Goal: Task Accomplishment & Management: Use online tool/utility

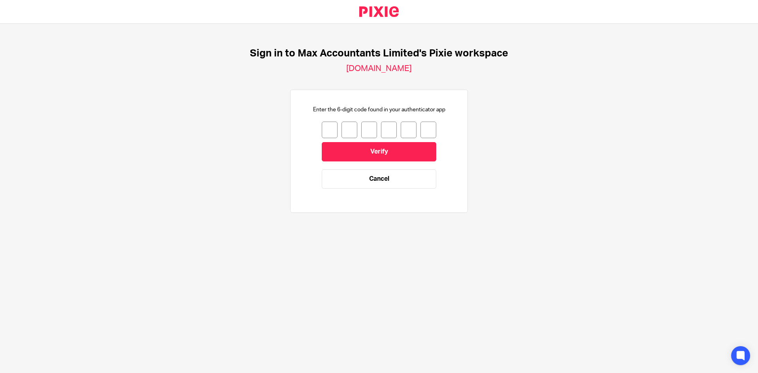
click at [324, 131] on input "number" at bounding box center [330, 130] width 16 height 17
click at [325, 133] on input "number" at bounding box center [330, 130] width 16 height 17
type input "2"
type input "6"
type input "4"
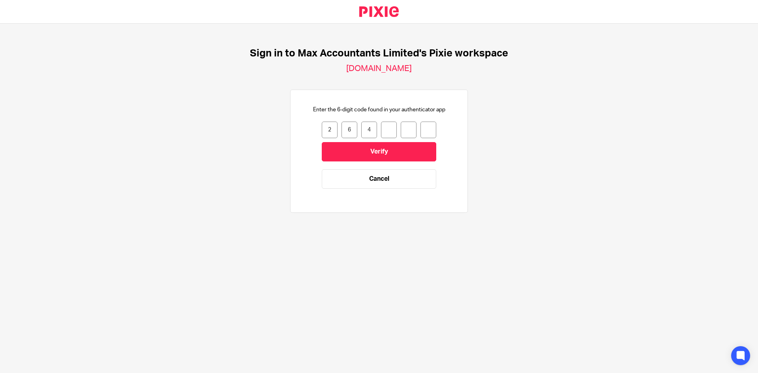
type input "2"
type input "6"
type input "0"
click at [403, 150] on input "Verify" at bounding box center [379, 151] width 114 height 19
click at [322, 127] on input "number" at bounding box center [330, 130] width 16 height 17
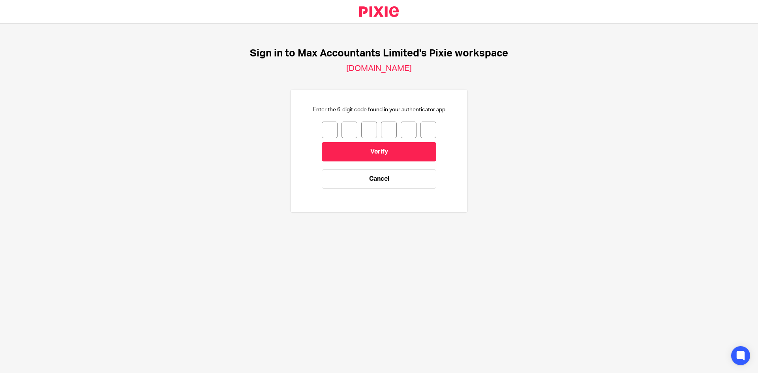
type input "9"
type input "4"
type input "2"
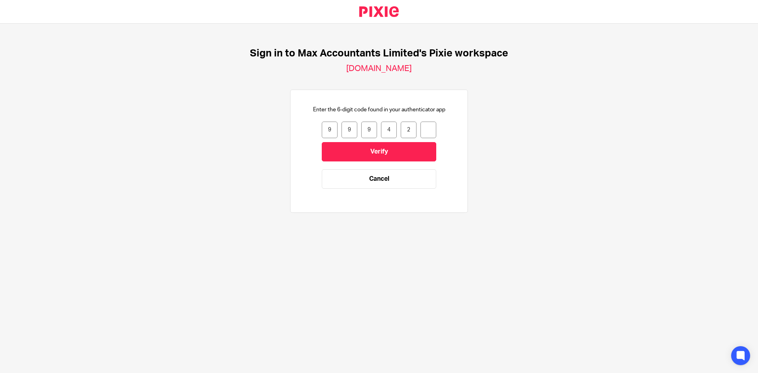
type input "7"
click at [359, 153] on input "Verify" at bounding box center [379, 151] width 114 height 19
click at [328, 132] on input "number" at bounding box center [330, 130] width 16 height 17
type input "9"
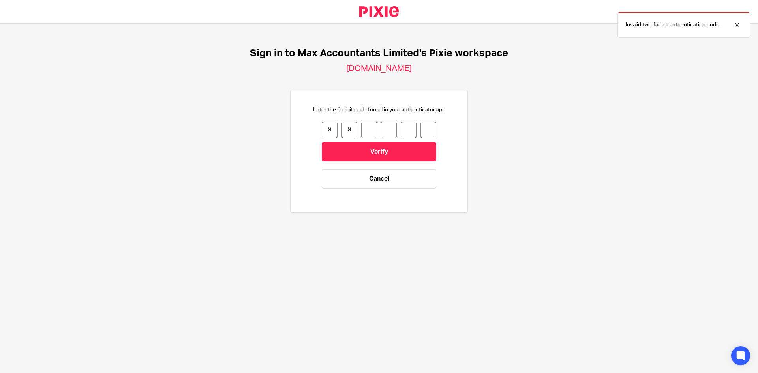
type input "4"
type input "2"
type input "7"
click at [385, 158] on input "Verify" at bounding box center [379, 151] width 114 height 19
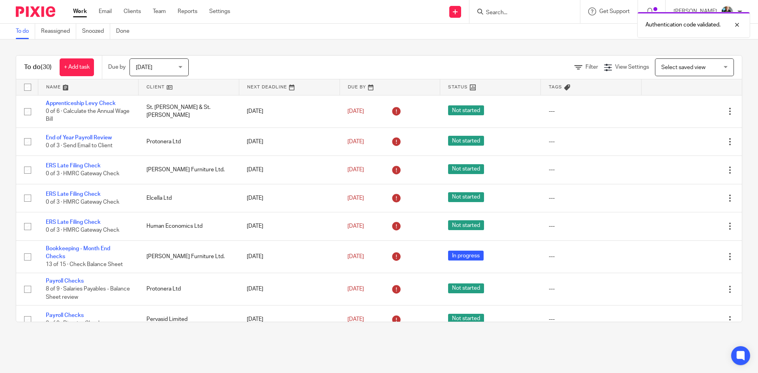
click at [515, 9] on div "Authentication code validated." at bounding box center [564, 23] width 371 height 30
click at [497, 12] on div "Authentication code validated." at bounding box center [564, 23] width 371 height 30
click at [504, 13] on div "Authentication code validated." at bounding box center [564, 23] width 371 height 30
click at [504, 11] on div "Authentication code validated." at bounding box center [564, 23] width 371 height 30
click at [505, 9] on div "Authentication code validated." at bounding box center [564, 23] width 371 height 30
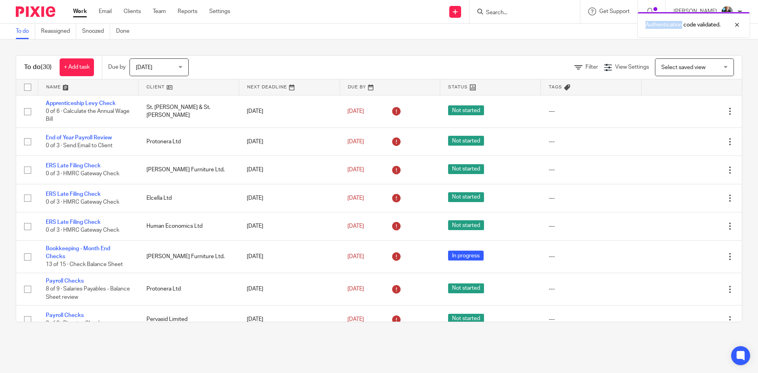
click at [505, 9] on div "Authentication code validated." at bounding box center [564, 23] width 371 height 30
click at [506, 12] on div "Authentication code validated." at bounding box center [564, 23] width 371 height 30
click at [506, 12] on input "Search" at bounding box center [520, 12] width 71 height 7
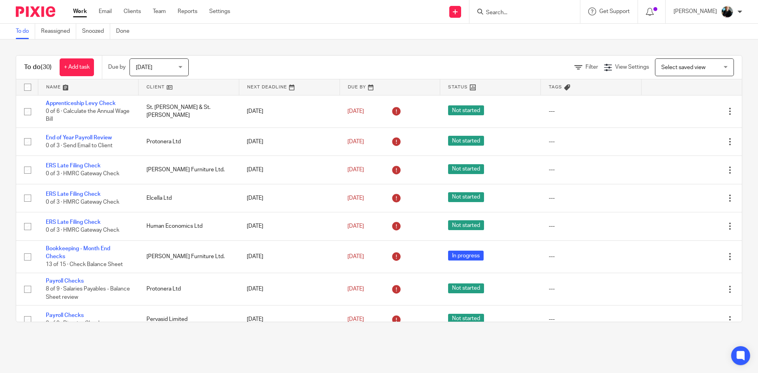
click at [512, 13] on input "Search" at bounding box center [520, 12] width 71 height 7
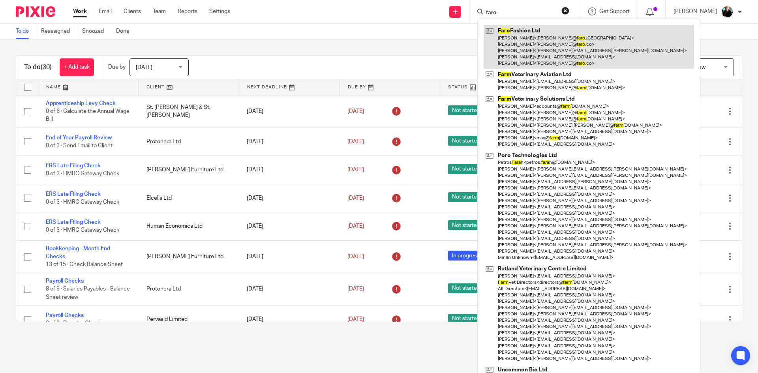
type input "faro"
click at [547, 43] on link at bounding box center [588, 47] width 210 height 44
click at [545, 43] on link at bounding box center [588, 47] width 210 height 44
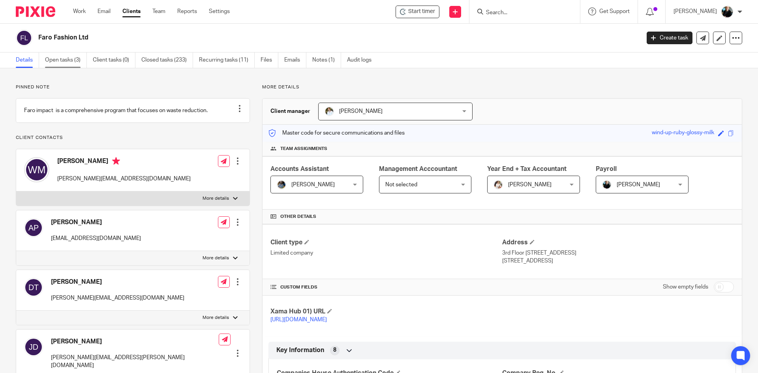
click at [67, 56] on link "Open tasks (3)" at bounding box center [66, 59] width 42 height 15
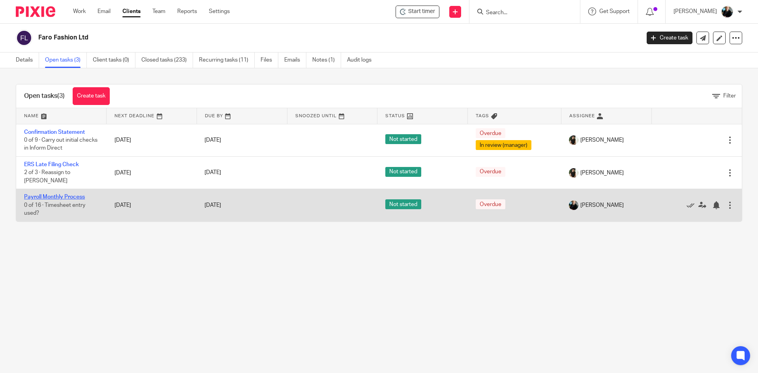
click at [53, 194] on link "Payroll Monthly Process" at bounding box center [54, 197] width 61 height 6
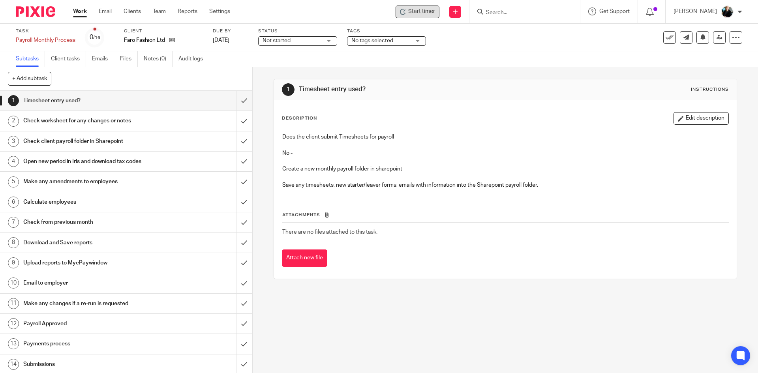
click at [421, 12] on span "Start timer" at bounding box center [421, 11] width 27 height 8
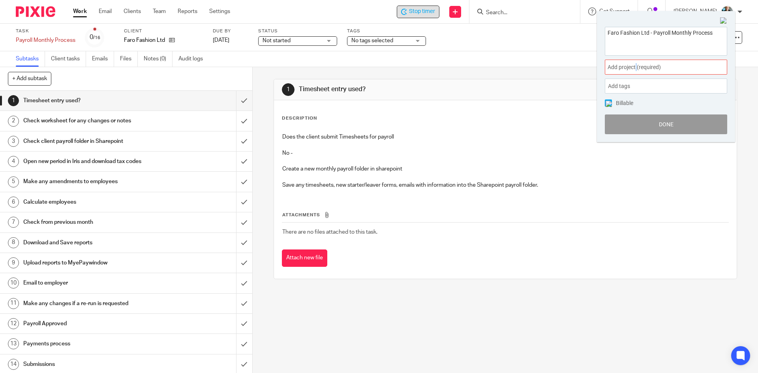
click at [637, 64] on span "Add project (required) :" at bounding box center [656, 67] width 99 height 8
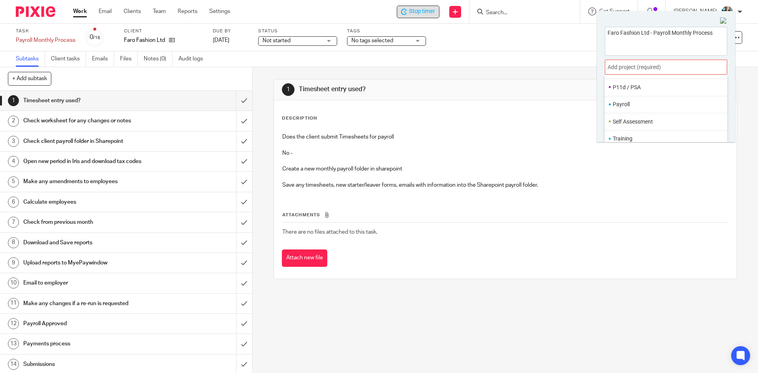
scroll to position [296, 0]
click at [628, 103] on li "Payroll" at bounding box center [664, 104] width 103 height 8
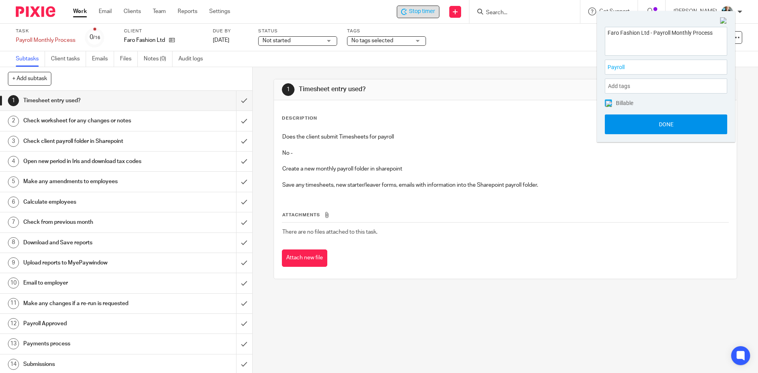
click at [641, 123] on button "Done" at bounding box center [666, 124] width 122 height 20
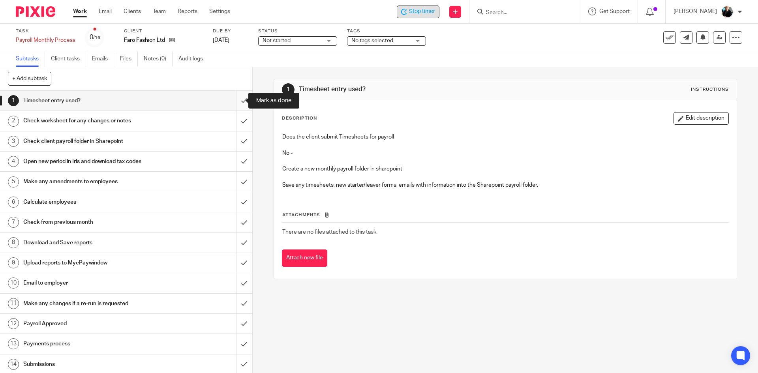
click at [236, 103] on input "submit" at bounding box center [126, 101] width 252 height 20
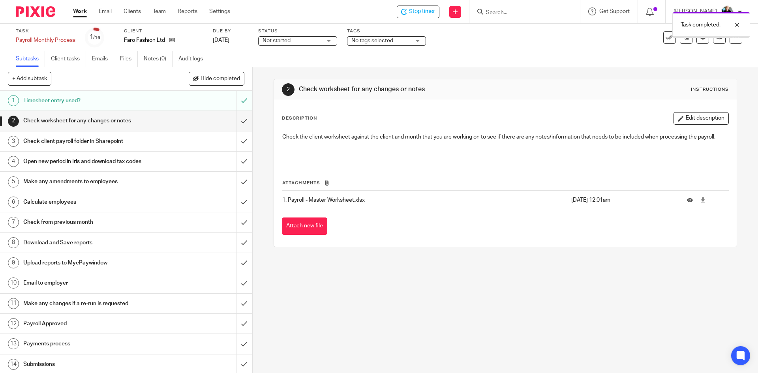
click at [269, 41] on span "Not started" at bounding box center [276, 41] width 28 height 6
click at [277, 67] on span "In progress" at bounding box center [278, 70] width 28 height 6
click at [236, 121] on input "submit" at bounding box center [126, 121] width 252 height 20
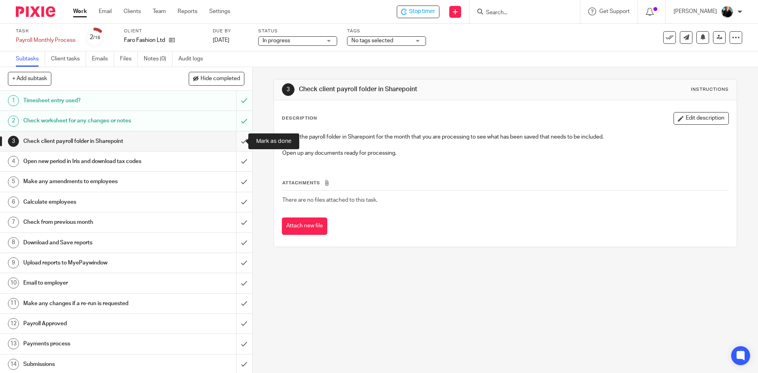
click at [236, 144] on input "submit" at bounding box center [126, 141] width 252 height 20
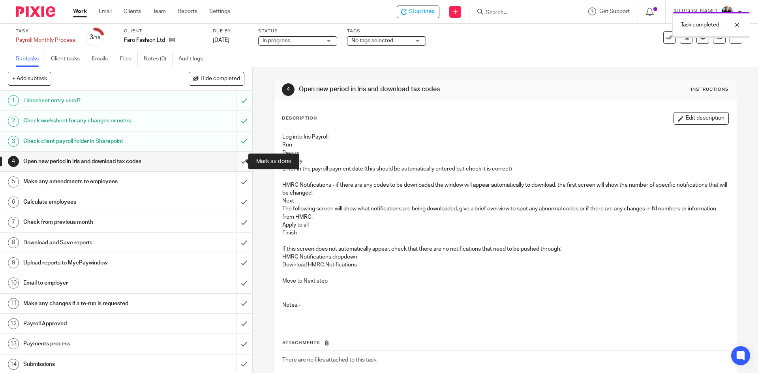
click at [238, 166] on input "submit" at bounding box center [126, 162] width 252 height 20
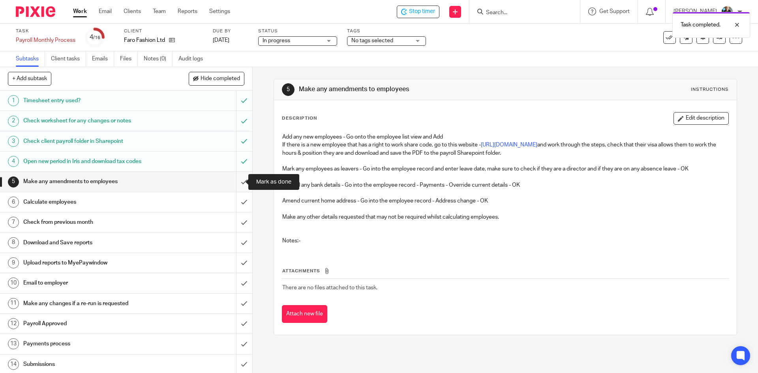
click at [232, 182] on input "submit" at bounding box center [126, 182] width 252 height 20
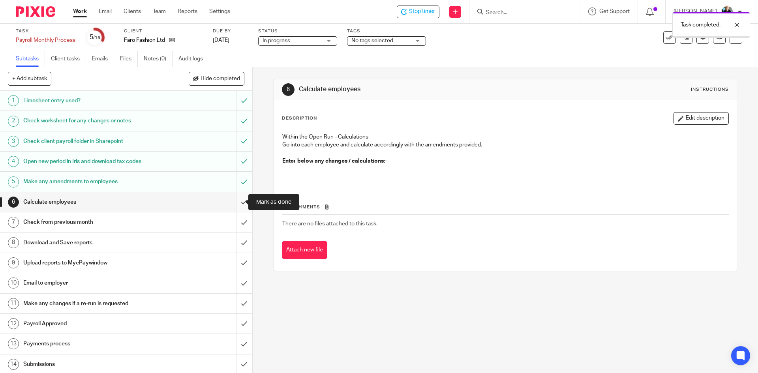
click at [237, 204] on input "submit" at bounding box center [126, 202] width 252 height 20
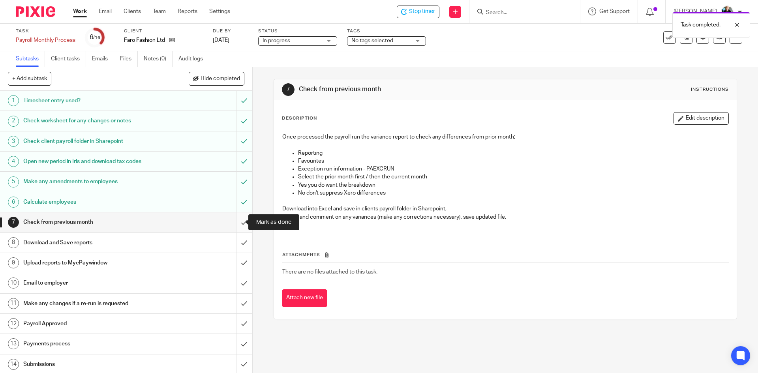
click at [239, 223] on input "submit" at bounding box center [126, 222] width 252 height 20
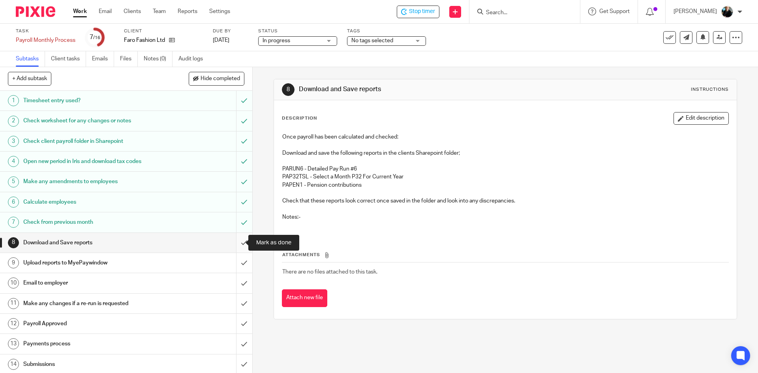
click at [235, 243] on input "submit" at bounding box center [126, 243] width 252 height 20
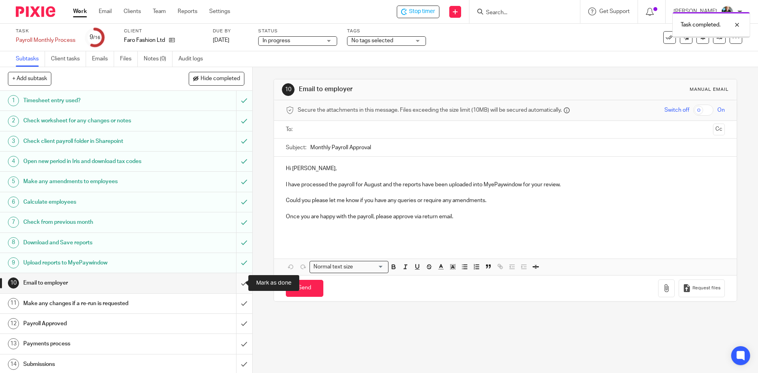
click at [238, 282] on input "submit" at bounding box center [126, 283] width 252 height 20
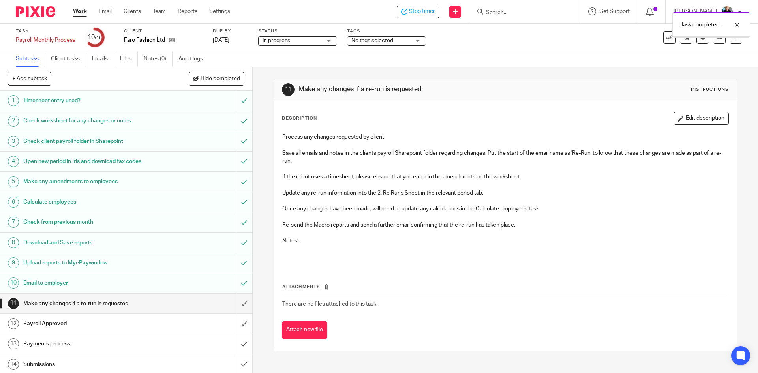
click at [427, 15] on div "Task completed." at bounding box center [564, 23] width 371 height 30
click at [427, 11] on div "Task completed." at bounding box center [564, 23] width 371 height 30
click at [506, 13] on div "Task completed." at bounding box center [564, 23] width 371 height 30
click at [423, 15] on span "Stop timer" at bounding box center [422, 11] width 26 height 8
click at [519, 9] on input "Search" at bounding box center [520, 12] width 71 height 7
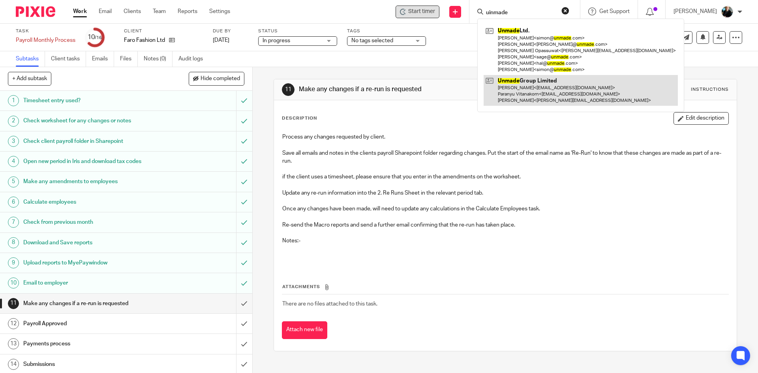
type input "uinmade"
click at [517, 88] on link at bounding box center [580, 90] width 194 height 31
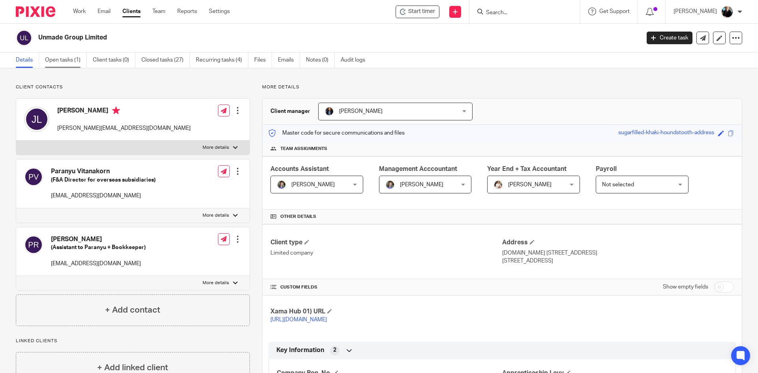
click at [64, 56] on link "Open tasks (1)" at bounding box center [66, 59] width 42 height 15
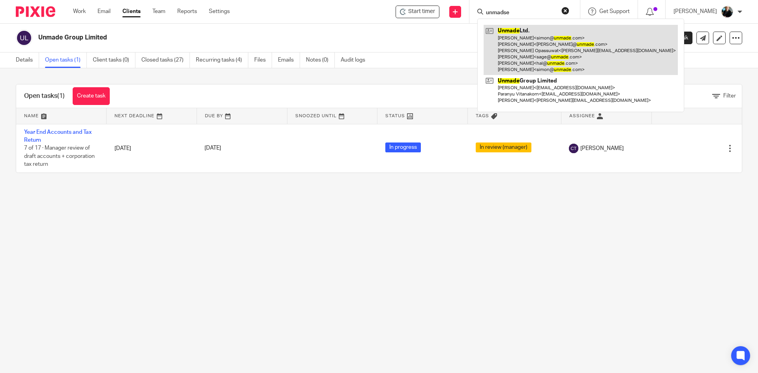
type input "unmadse"
click at [559, 47] on link at bounding box center [580, 50] width 194 height 50
click at [514, 59] on link at bounding box center [580, 50] width 194 height 50
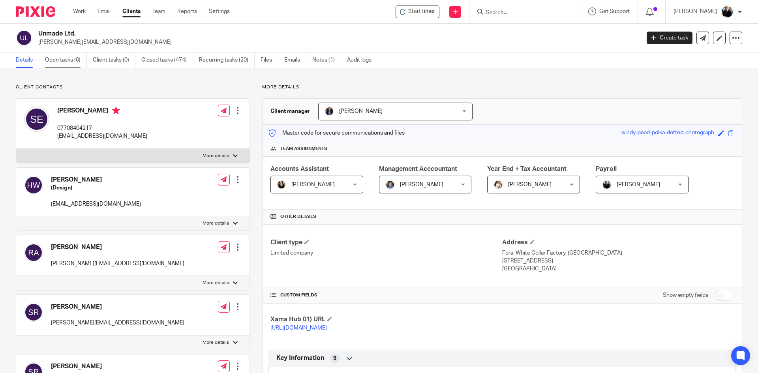
click at [73, 60] on link "Open tasks (6)" at bounding box center [66, 59] width 42 height 15
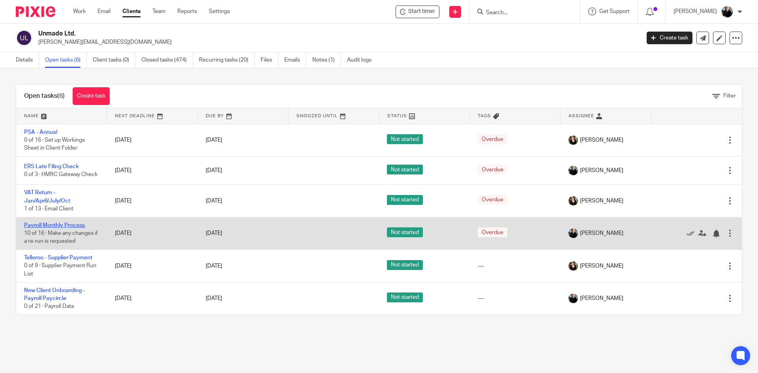
click at [50, 228] on link "Payroll Monthly Process" at bounding box center [54, 226] width 61 height 6
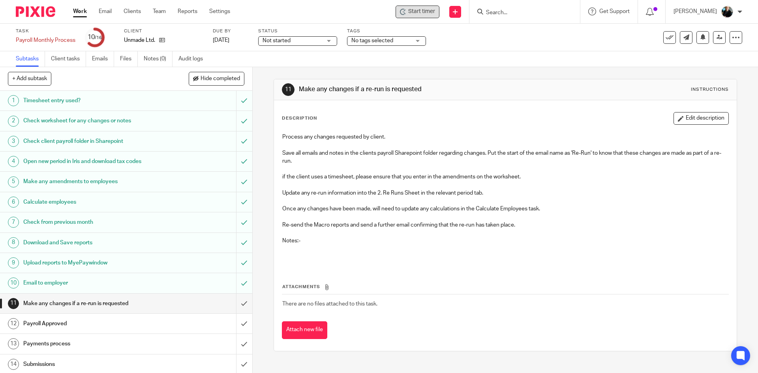
click at [418, 17] on div "Start timer" at bounding box center [417, 12] width 44 height 13
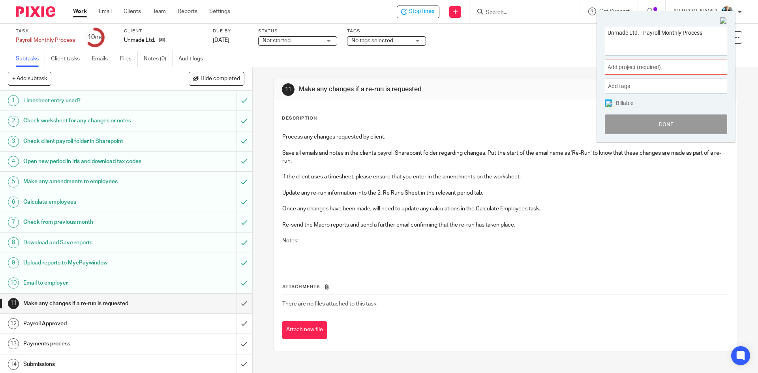
click at [634, 71] on span "Add project (required) :" at bounding box center [656, 67] width 99 height 8
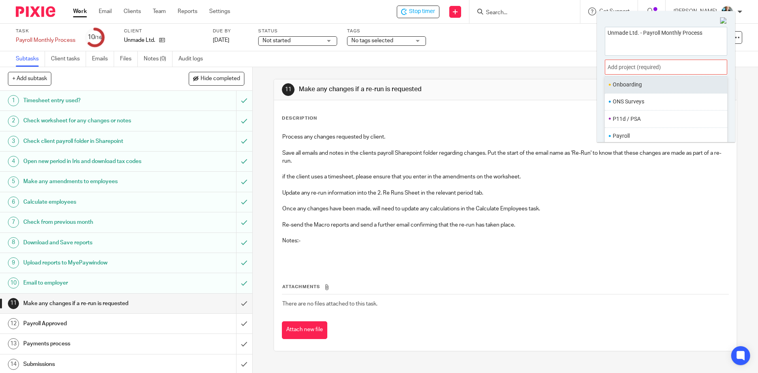
scroll to position [296, 0]
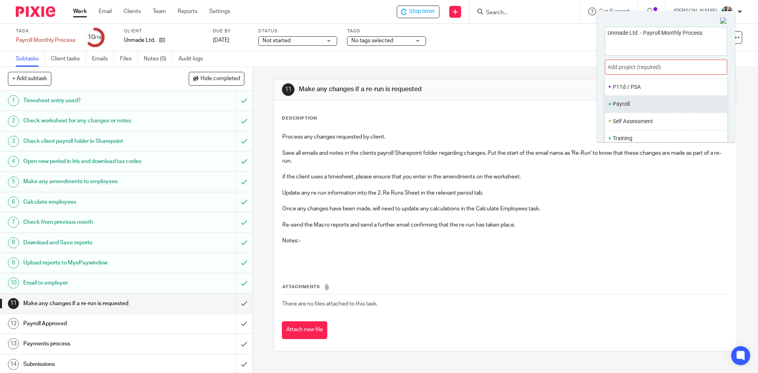
click at [624, 109] on ul "Payroll" at bounding box center [666, 104] width 122 height 17
click at [622, 108] on li "Payroll" at bounding box center [664, 104] width 103 height 8
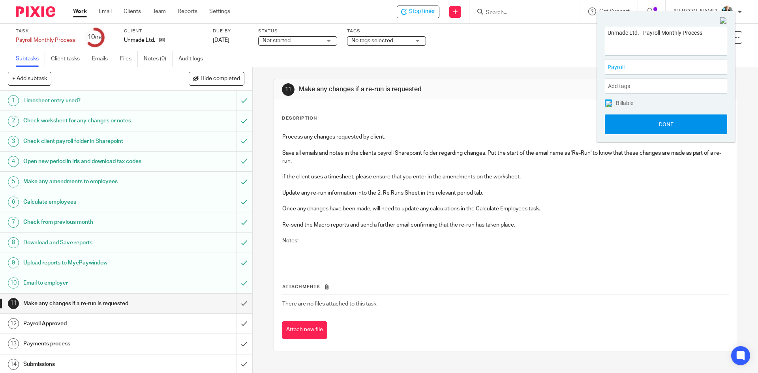
click at [637, 123] on button "Done" at bounding box center [666, 124] width 122 height 20
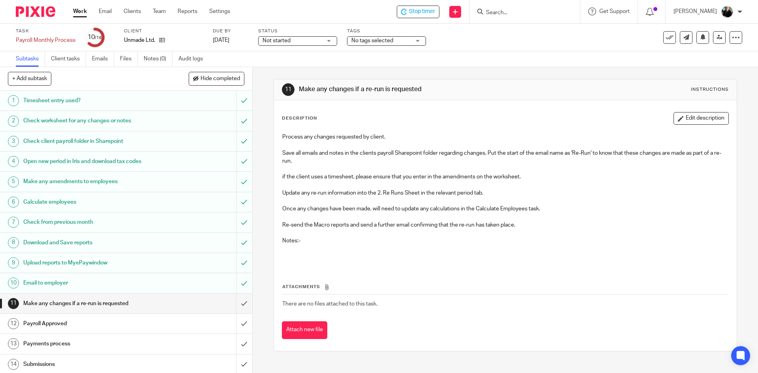
click at [496, 11] on input "Search" at bounding box center [520, 12] width 71 height 7
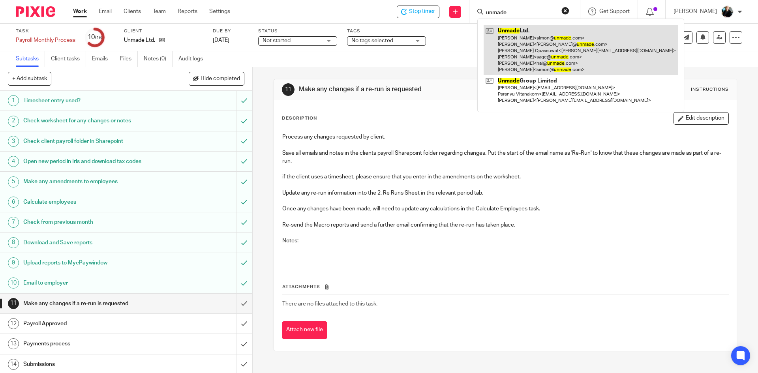
type input "unmade"
click at [514, 42] on link at bounding box center [580, 50] width 194 height 50
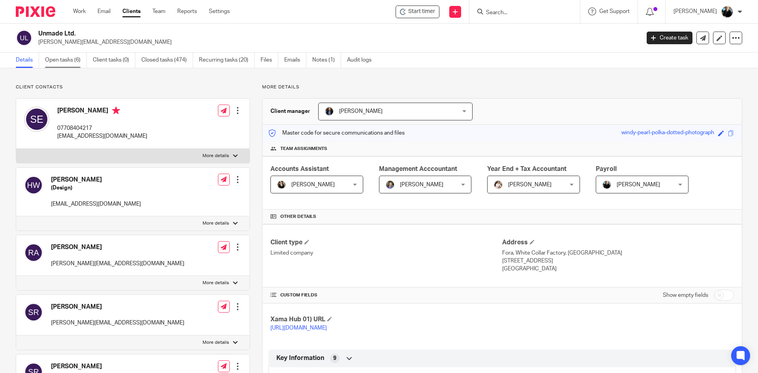
click at [58, 62] on link "Open tasks (6)" at bounding box center [66, 59] width 42 height 15
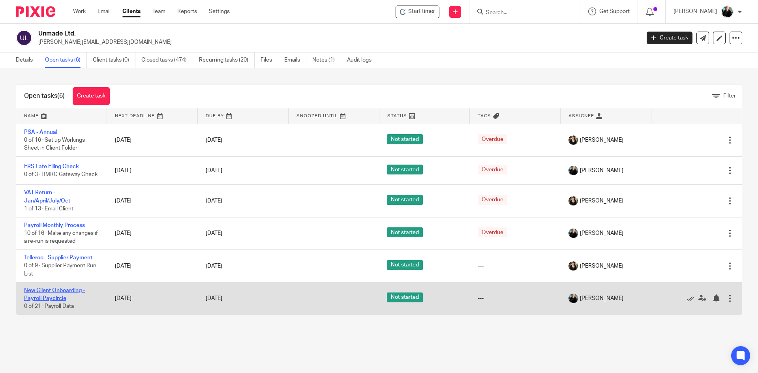
click at [45, 296] on link "New Client Onboarding - Payroll Paycircle" at bounding box center [54, 294] width 61 height 13
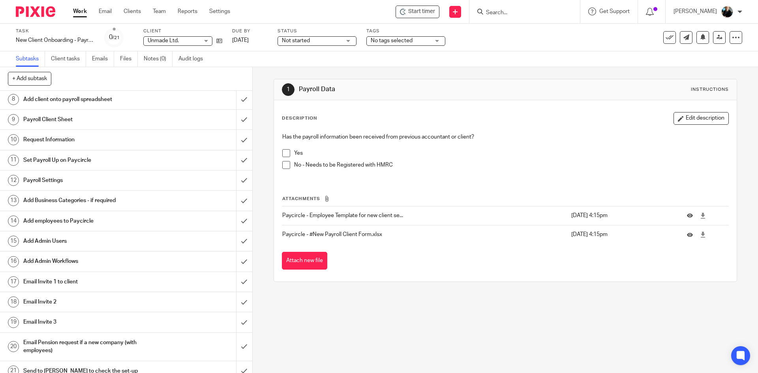
scroll to position [152, 0]
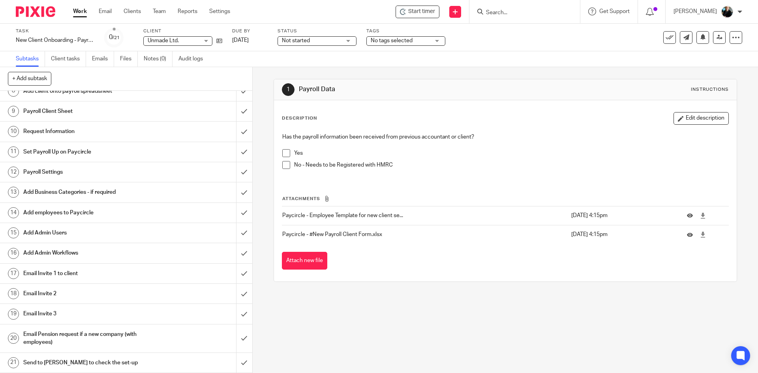
click at [52, 172] on h1 "Payroll Settings" at bounding box center [91, 172] width 137 height 12
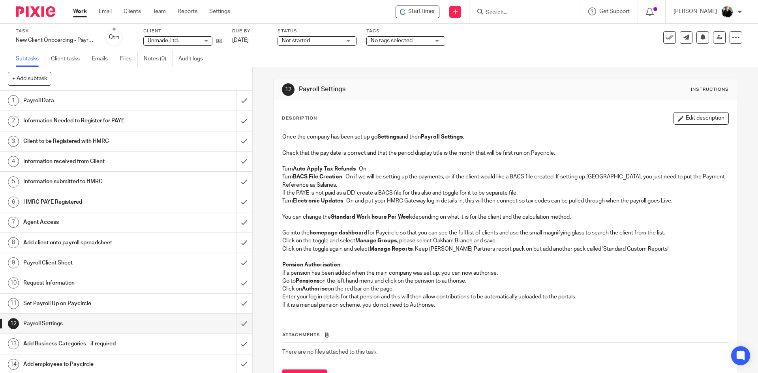
click at [457, 339] on th "Attachments" at bounding box center [505, 336] width 446 height 11
drag, startPoint x: 486, startPoint y: 13, endPoint x: 494, endPoint y: 13, distance: 7.9
click at [488, 13] on div at bounding box center [523, 12] width 92 height 10
click at [508, 13] on input "Search" at bounding box center [520, 12] width 71 height 7
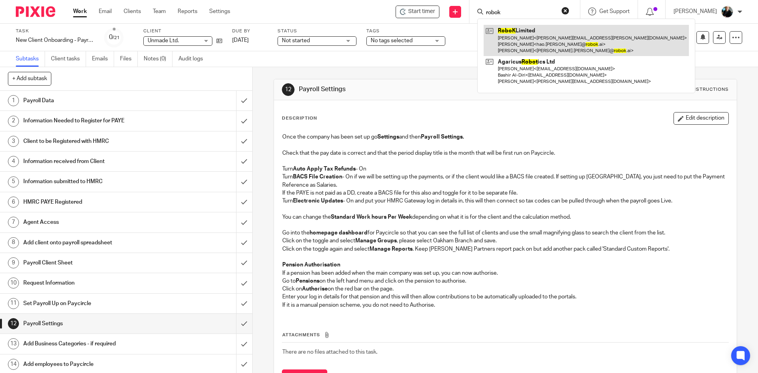
type input "robok"
click at [517, 47] on link at bounding box center [585, 40] width 205 height 31
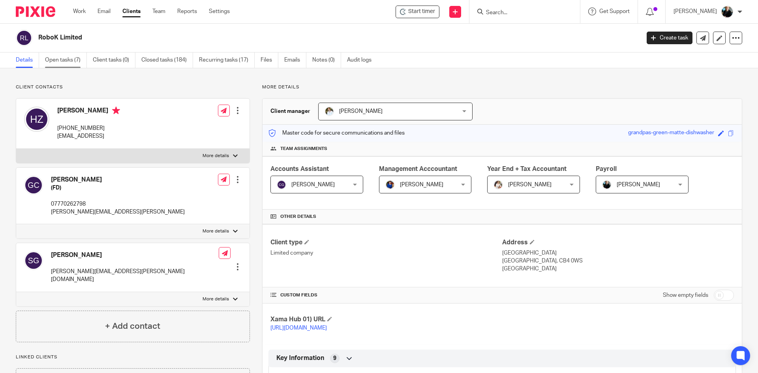
click at [54, 61] on link "Open tasks (7)" at bounding box center [66, 59] width 42 height 15
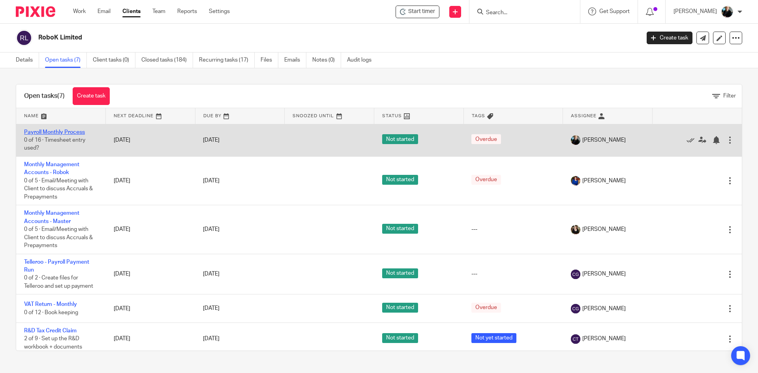
click at [60, 132] on link "Payroll Monthly Process" at bounding box center [54, 132] width 61 height 6
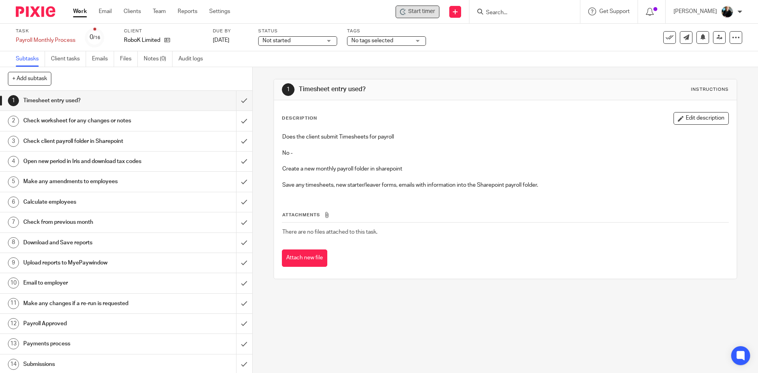
click at [412, 14] on span "Start timer" at bounding box center [421, 11] width 27 height 8
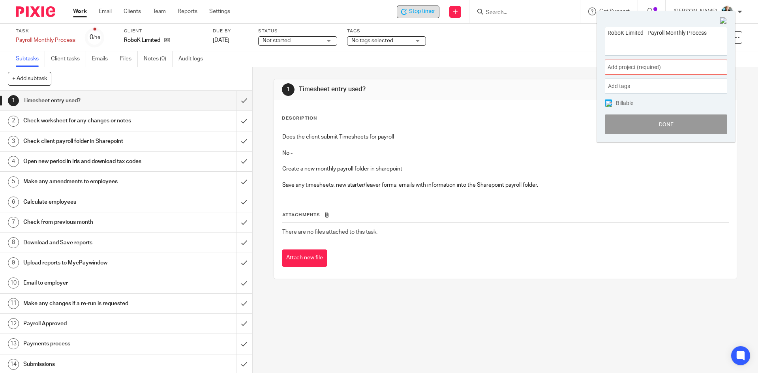
click at [631, 70] on span "Add project (required) :" at bounding box center [656, 67] width 99 height 8
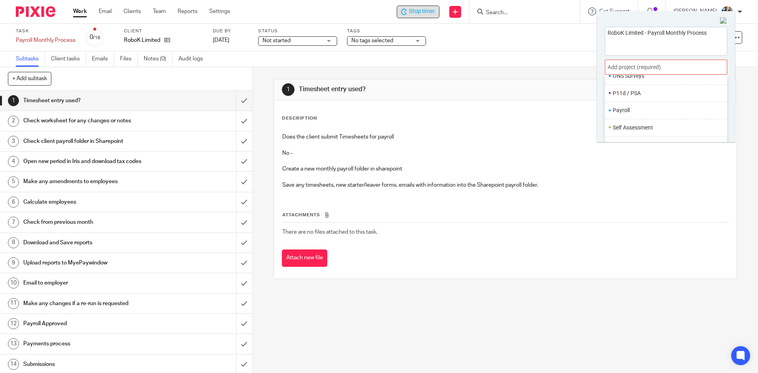
scroll to position [296, 0]
click at [620, 105] on li "Payroll" at bounding box center [664, 104] width 103 height 8
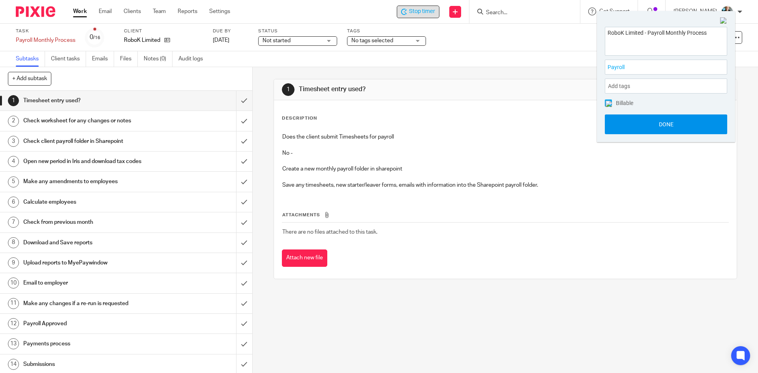
click at [628, 129] on button "Done" at bounding box center [666, 124] width 122 height 20
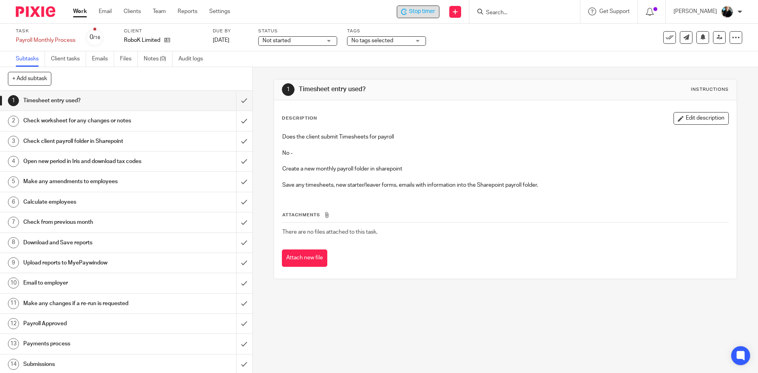
click at [416, 14] on span "Stop timer" at bounding box center [422, 11] width 26 height 8
click at [695, 11] on p "[PERSON_NAME]" at bounding box center [694, 11] width 43 height 8
click at [695, 53] on li "Logout" at bounding box center [712, 54] width 52 height 11
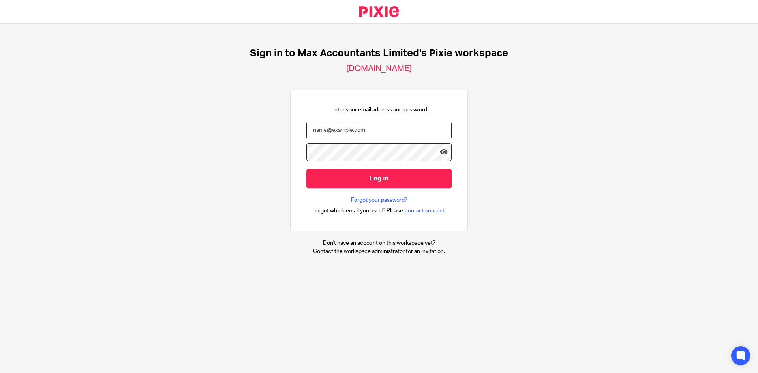
type input "[EMAIL_ADDRESS][DOMAIN_NAME]"
